Goal: Information Seeking & Learning: Learn about a topic

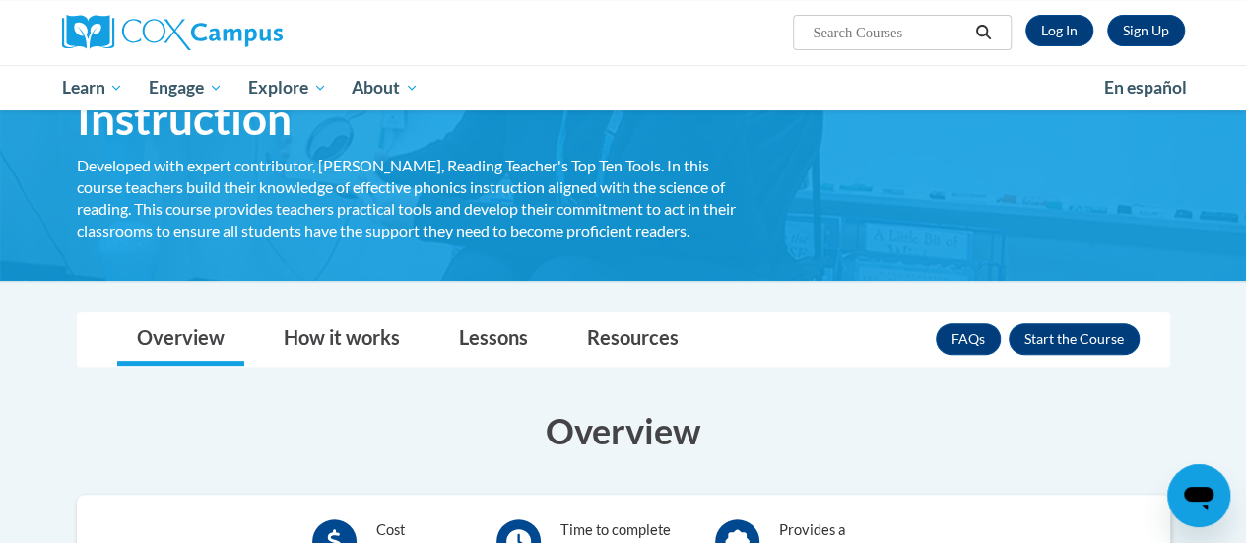
scroll to position [163, 0]
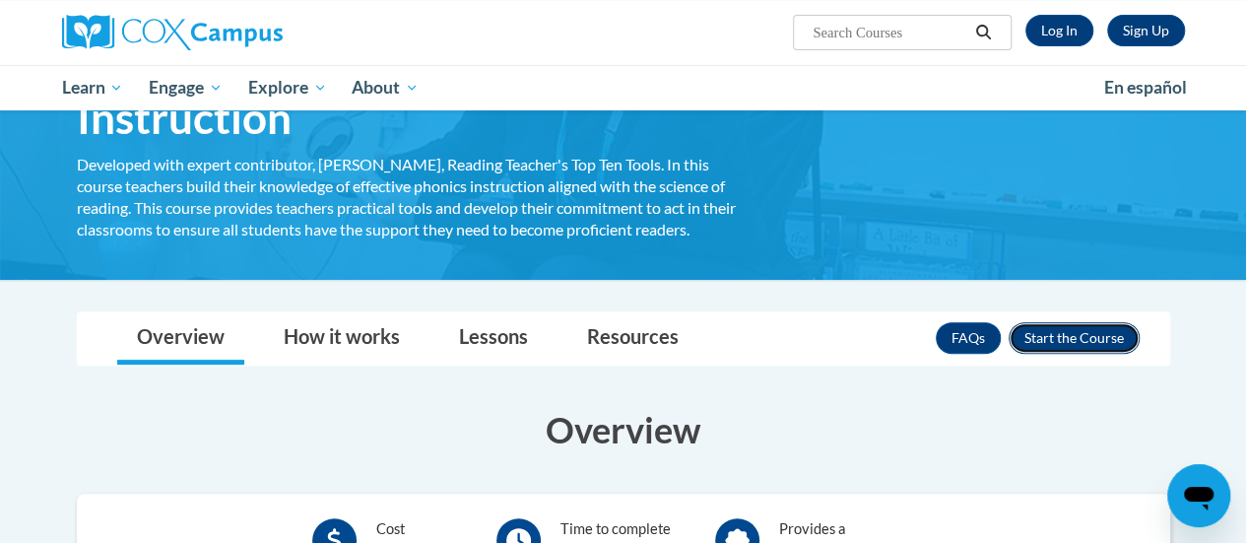
click at [1044, 338] on button "Enroll" at bounding box center [1073, 338] width 131 height 32
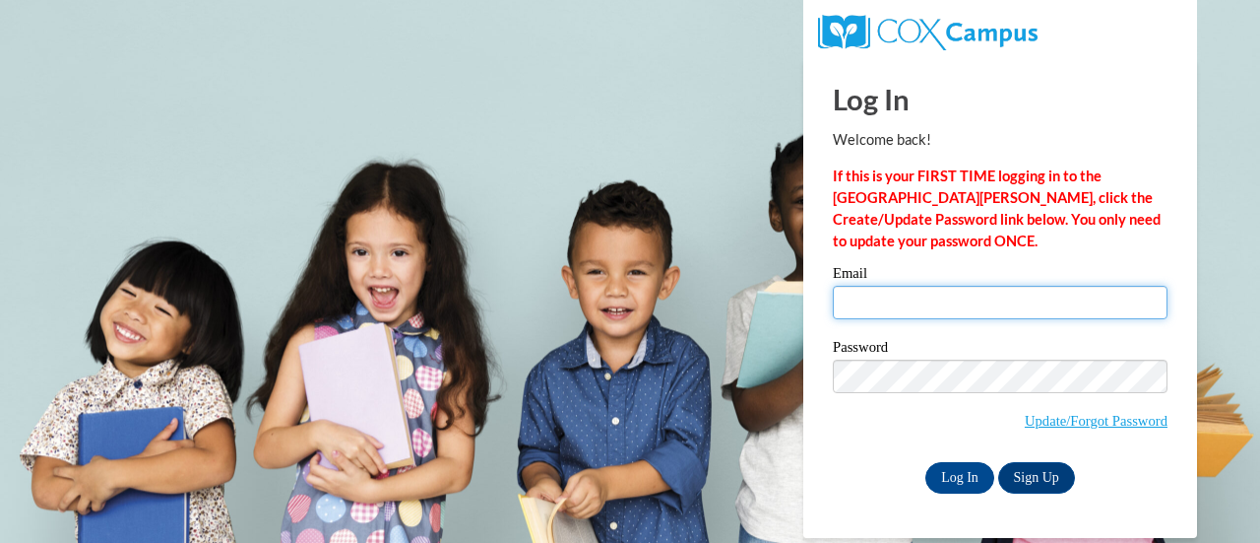
click at [952, 292] on input "Email" at bounding box center [1000, 302] width 335 height 33
type input "madyson.harrison@muskegonorway.org"
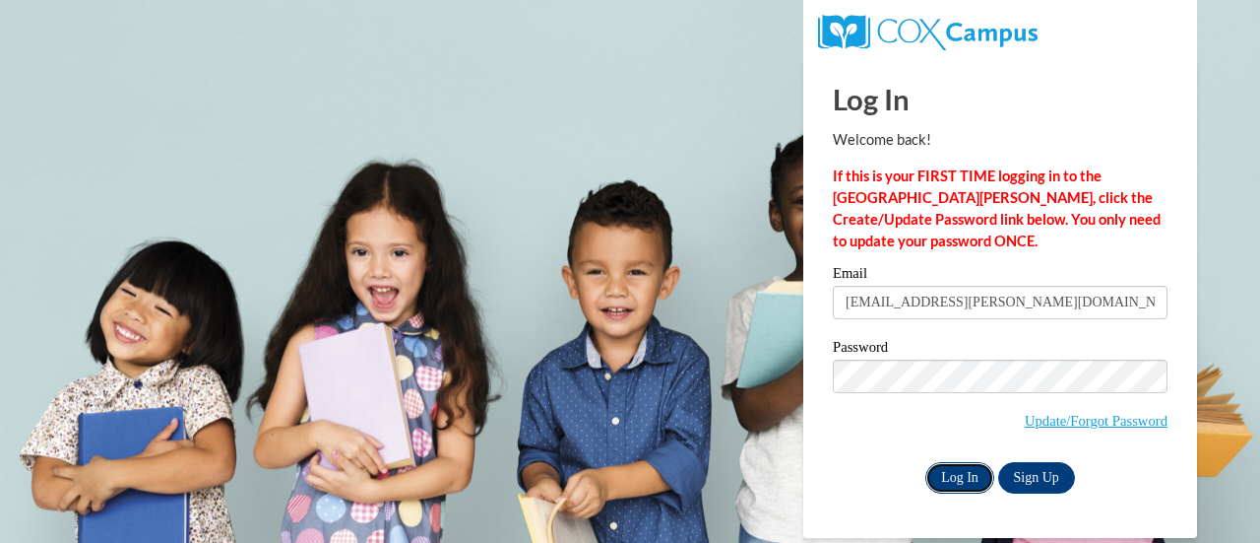
click at [943, 474] on input "Log In" at bounding box center [960, 478] width 69 height 32
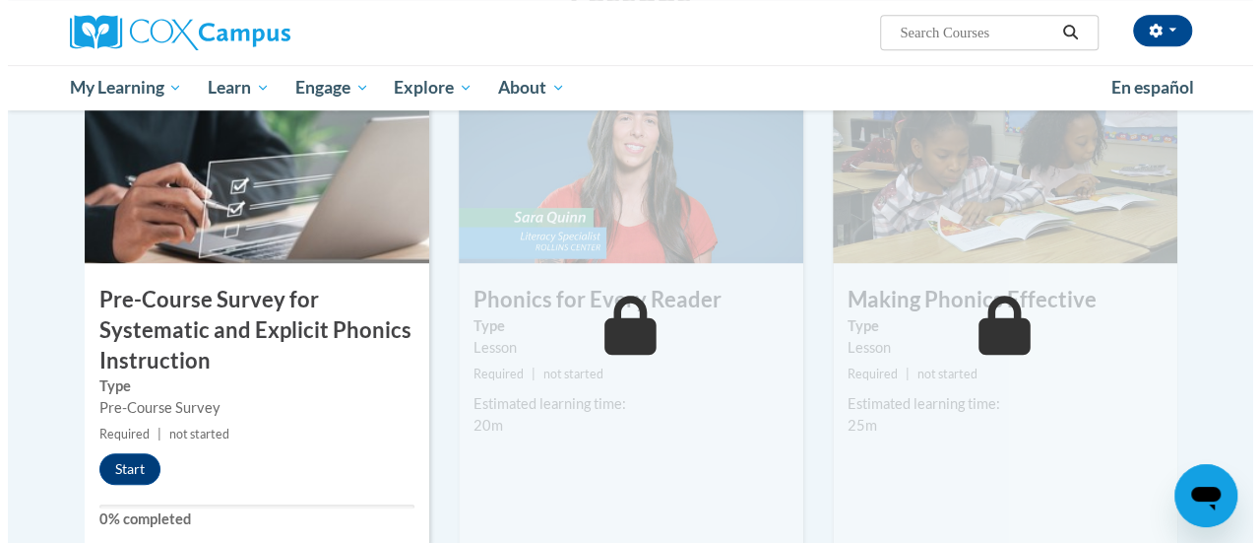
scroll to position [495, 0]
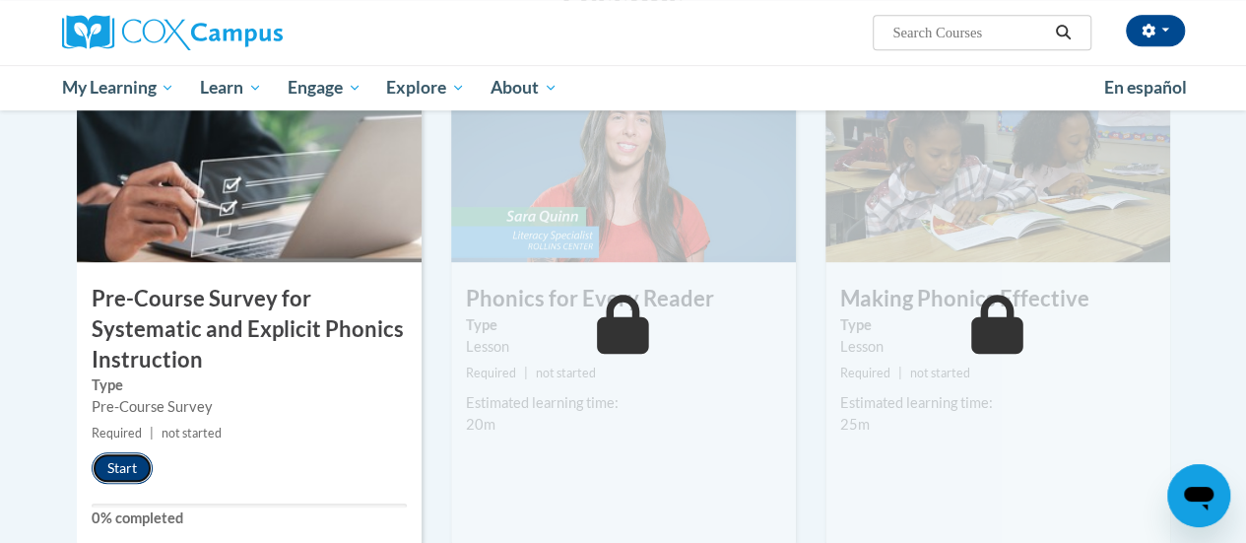
click at [138, 463] on button "Start" at bounding box center [122, 468] width 61 height 32
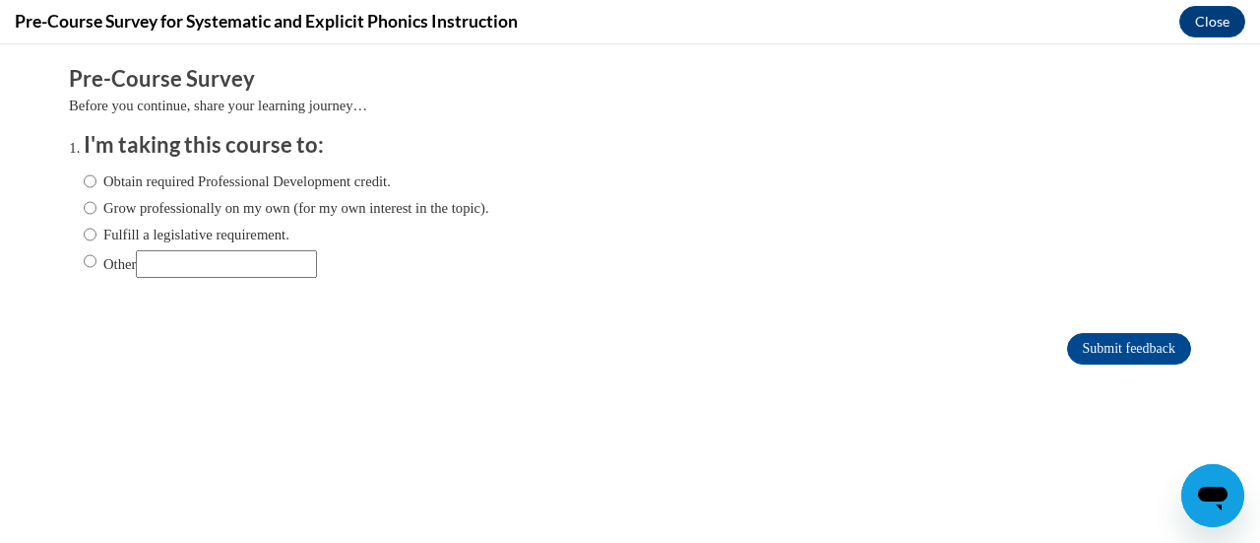
scroll to position [0, 0]
click at [84, 239] on input "Fulfill a legislative requirement." at bounding box center [90, 235] width 13 height 22
radio input "true"
click at [84, 185] on input "Obtain required Professional Development credit." at bounding box center [90, 181] width 13 height 22
radio input "true"
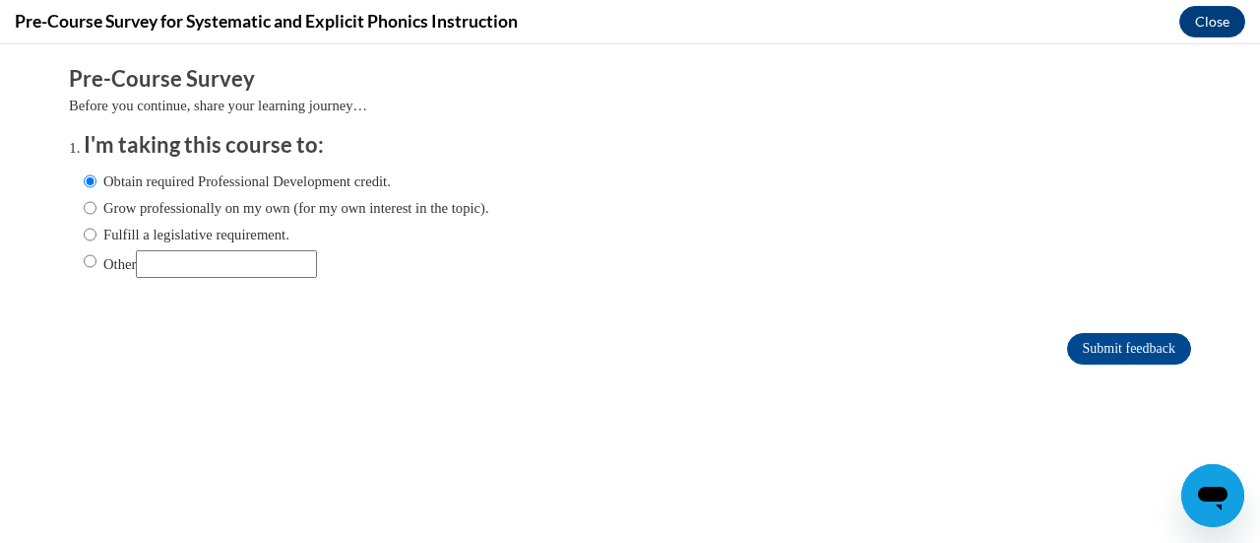
click at [1103, 370] on form "Pre-Course Survey Before you continue, share your learning journey… I'm taking …" at bounding box center [630, 224] width 1122 height 321
click at [1101, 365] on form "Pre-Course Survey Before you continue, share your learning journey… I'm taking …" at bounding box center [630, 224] width 1122 height 321
click at [1082, 352] on input "Submit feedback" at bounding box center [1129, 349] width 124 height 32
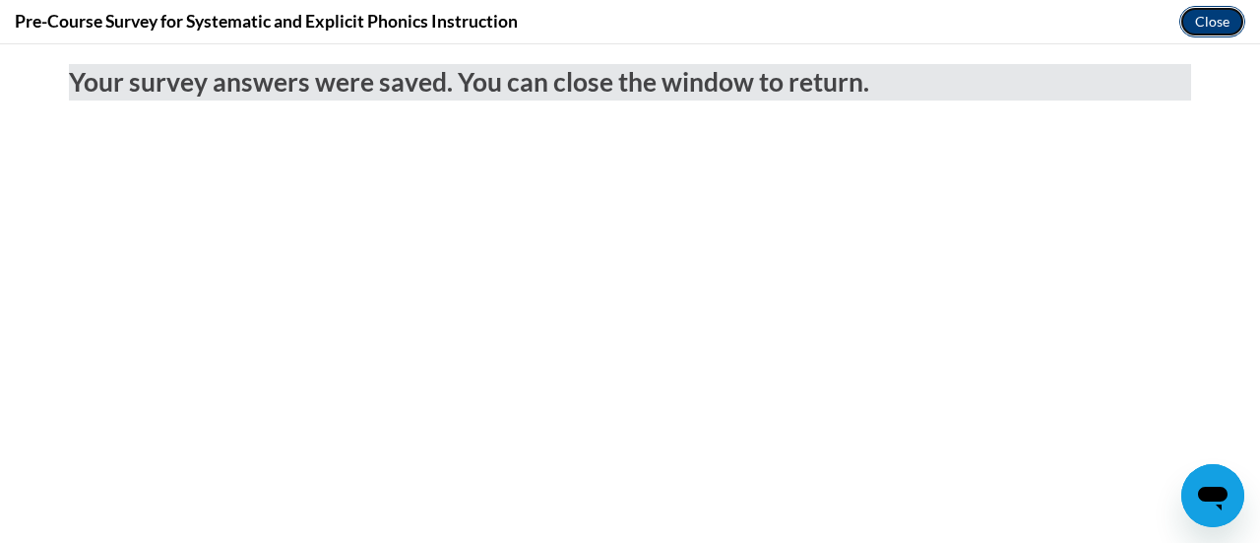
click at [1227, 25] on button "Close" at bounding box center [1213, 22] width 66 height 32
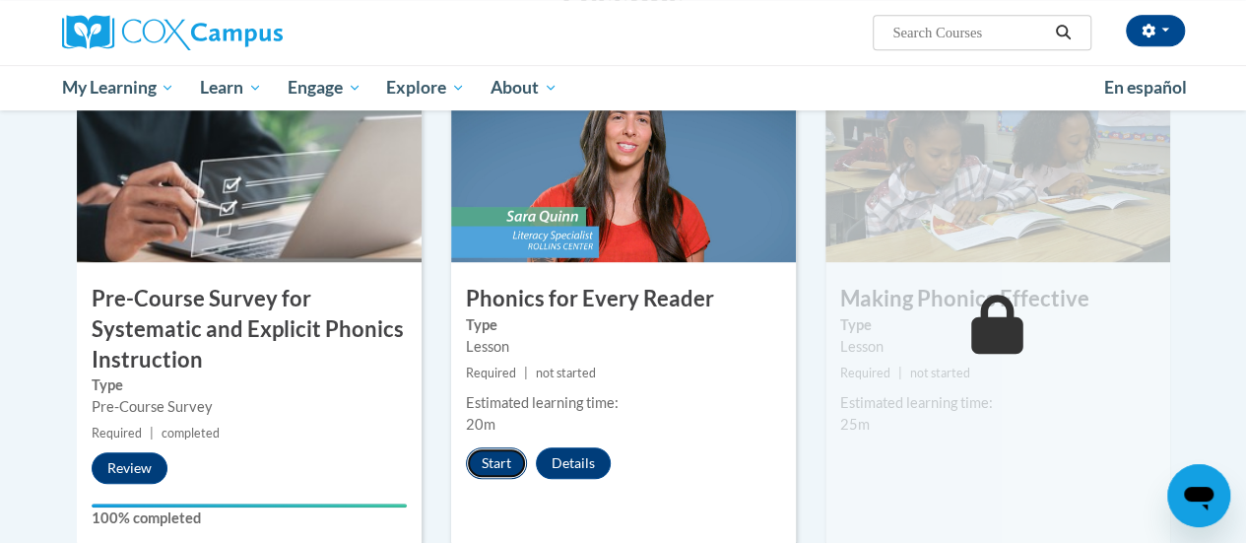
drag, startPoint x: 494, startPoint y: 460, endPoint x: 479, endPoint y: 455, distance: 16.5
click at [479, 455] on button "Start" at bounding box center [496, 463] width 61 height 32
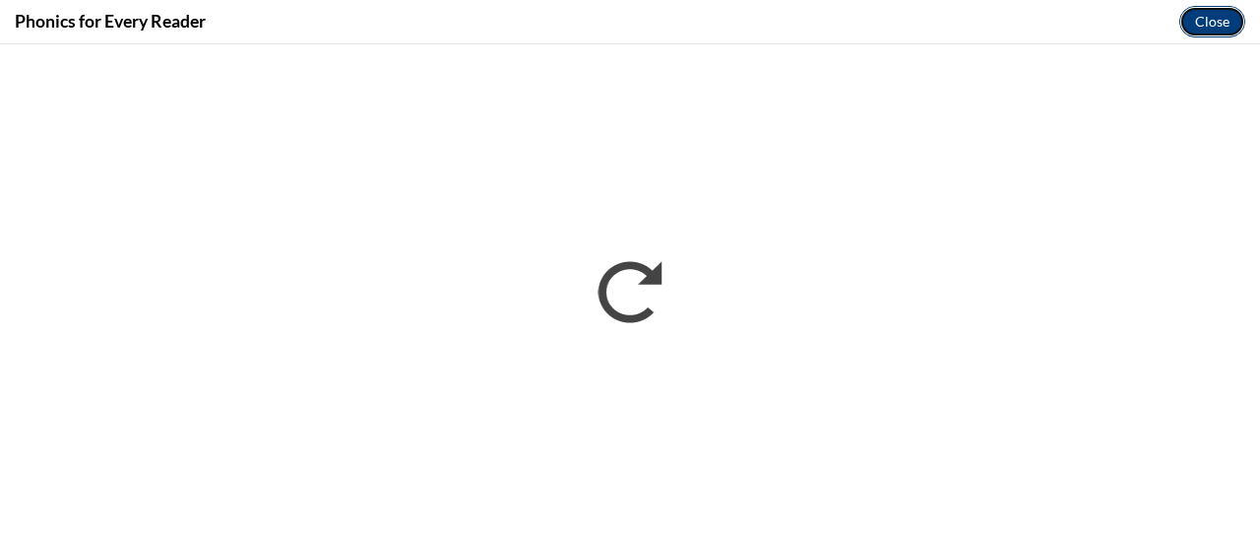
click at [1217, 29] on button "Close" at bounding box center [1213, 22] width 66 height 32
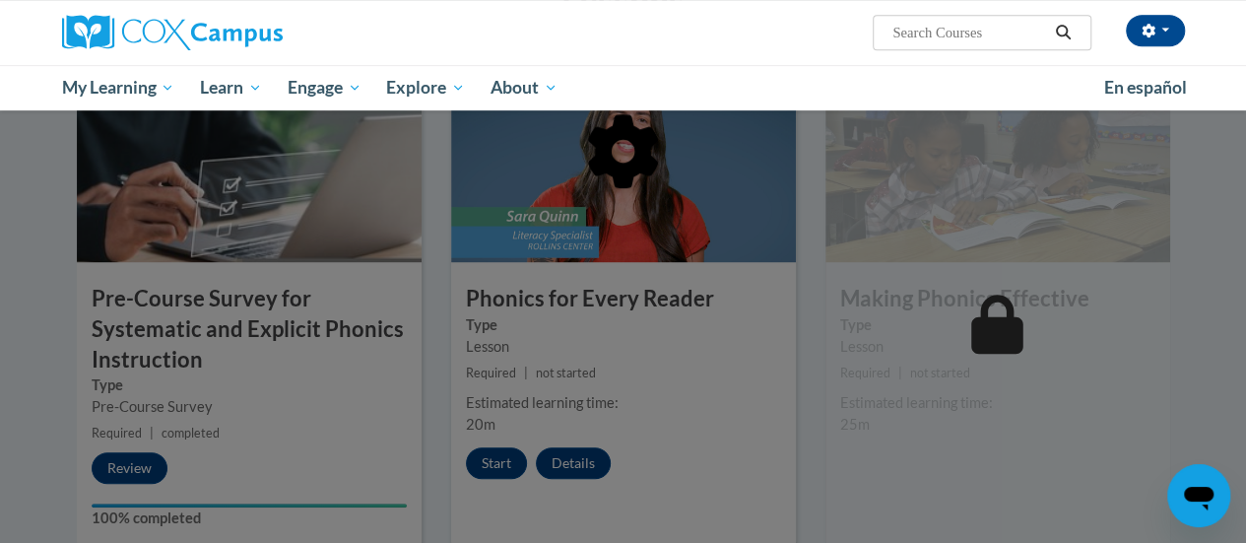
click at [111, 103] on div at bounding box center [623, 252] width 1093 height 374
click at [108, 94] on div at bounding box center [623, 252] width 1093 height 374
click at [106, 89] on div at bounding box center [623, 252] width 1093 height 374
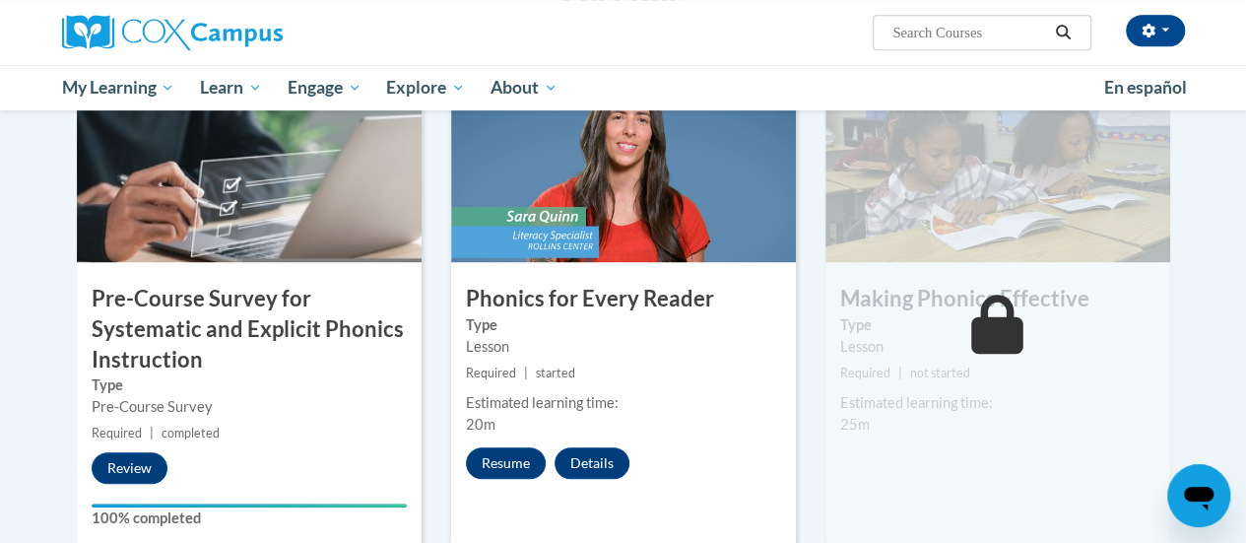
click at [527, 52] on div "[PERSON_NAME] (Central Daylight Time GMT-0500 ) My Profile Inbox My Transcripts…" at bounding box center [623, 32] width 1152 height 65
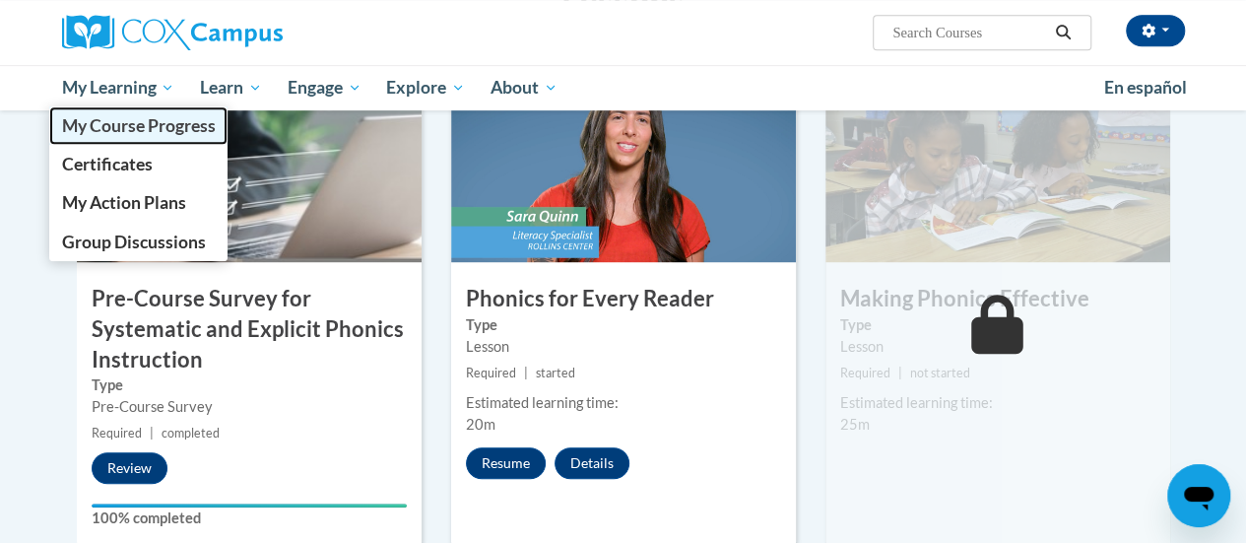
click at [106, 133] on span "My Course Progress" at bounding box center [138, 125] width 154 height 21
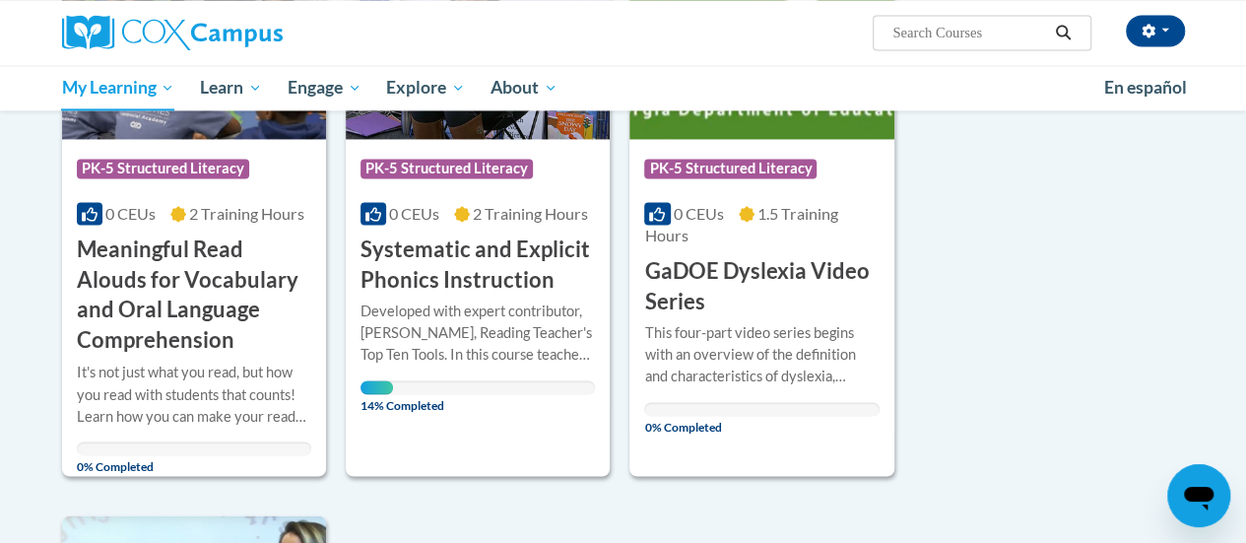
scroll to position [1476, 0]
